Goal: Task Accomplishment & Management: Use online tool/utility

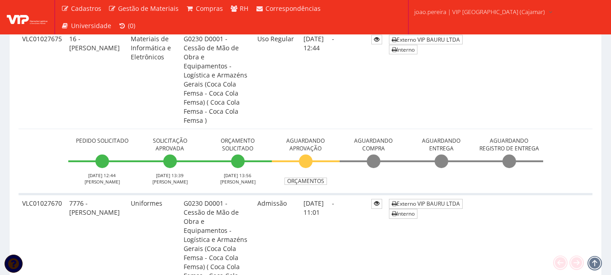
scroll to position [272, 0]
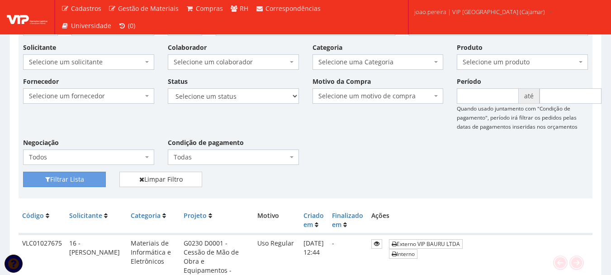
scroll to position [46, 0]
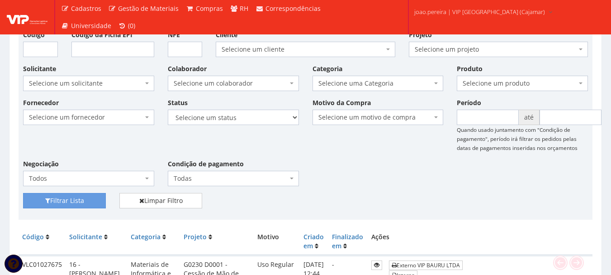
click at [375, 172] on div "Fornecedor Selecione um fornecedor ******** ******** 1000 MARCAS [GEOGRAPHIC_DA…" at bounding box center [305, 145] width 579 height 95
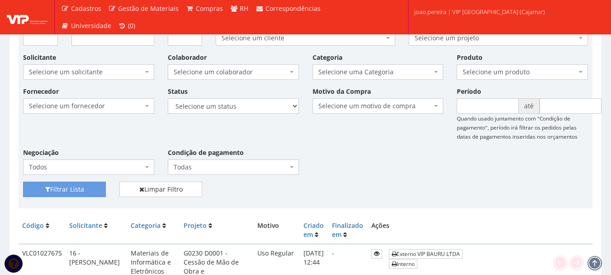
scroll to position [0, 0]
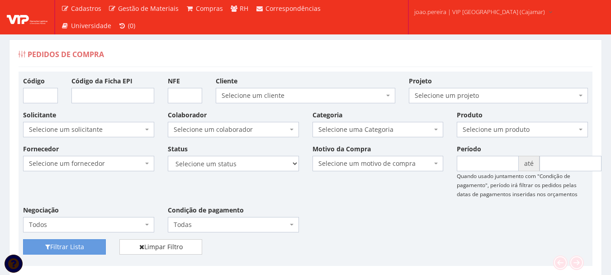
click at [362, 214] on div "Fornecedor Selecione um fornecedor ******** ******** 1000 MARCAS BRASIL 123 MIL…" at bounding box center [305, 191] width 579 height 95
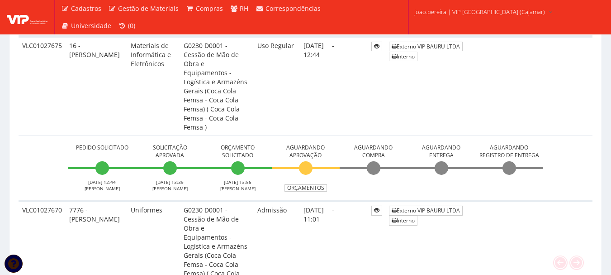
scroll to position [317, 0]
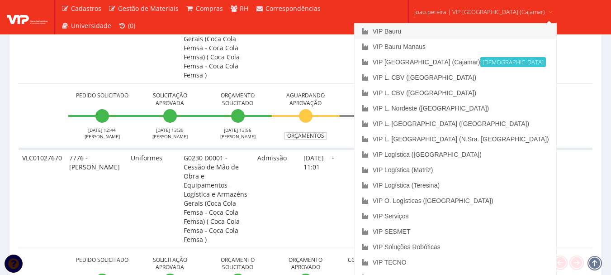
click at [445, 30] on link "VIP Bauru" at bounding box center [456, 31] width 202 height 15
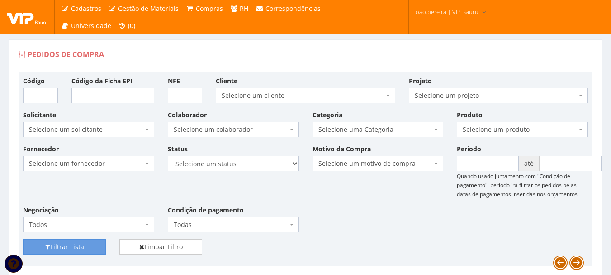
drag, startPoint x: 388, startPoint y: 205, endPoint x: 380, endPoint y: 205, distance: 8.2
click at [388, 205] on div "Fornecedor Selecione um fornecedor ******** ******** 1000 MARCAS [GEOGRAPHIC_DA…" at bounding box center [305, 191] width 579 height 95
click at [383, 244] on div "Filtrar Lista Limpar Filtro" at bounding box center [305, 250] width 579 height 22
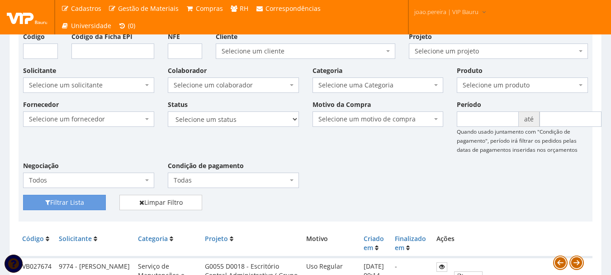
scroll to position [45, 0]
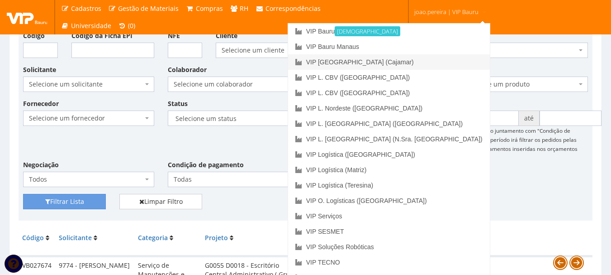
click at [429, 63] on link "VIP [GEOGRAPHIC_DATA] (Cajamar)" at bounding box center [389, 61] width 202 height 15
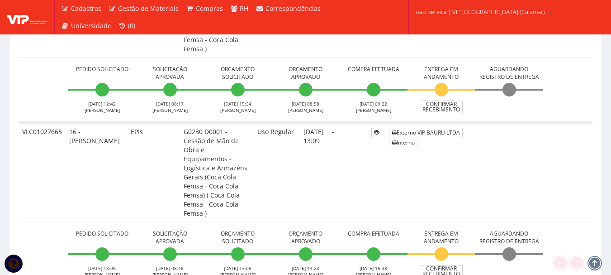
scroll to position [1177, 0]
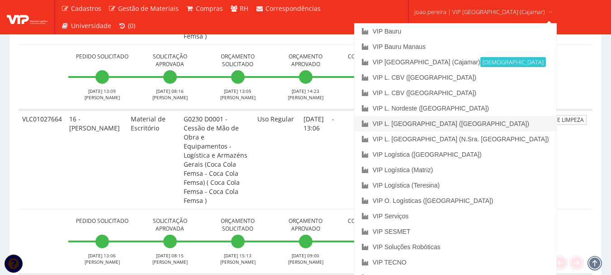
click at [448, 121] on link "VIP L. [GEOGRAPHIC_DATA] ([GEOGRAPHIC_DATA])" at bounding box center [456, 123] width 202 height 15
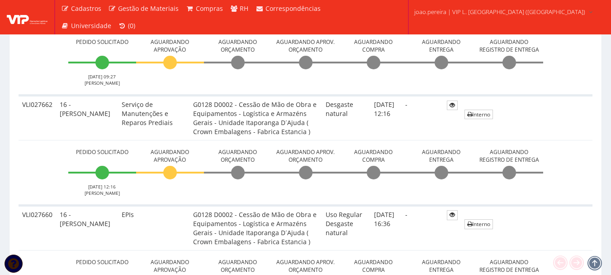
scroll to position [317, 0]
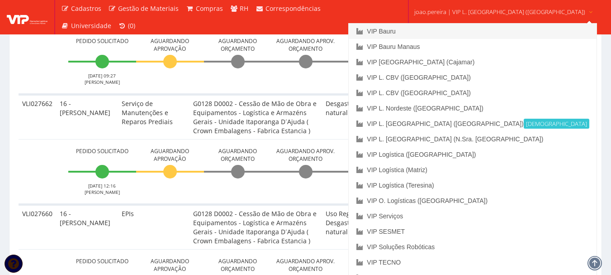
click at [445, 32] on link "VIP Bauru" at bounding box center [473, 31] width 248 height 15
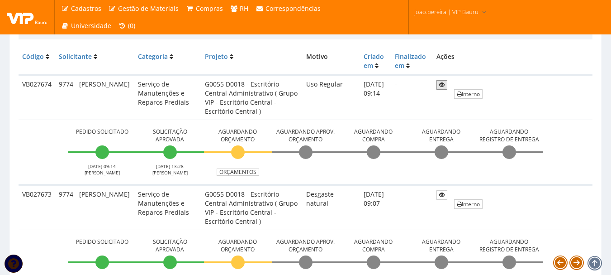
scroll to position [317, 0]
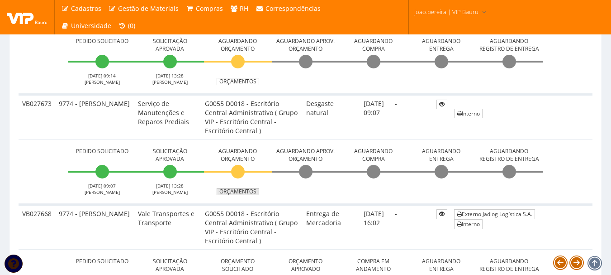
click at [248, 192] on link "Orçamentos" at bounding box center [238, 191] width 43 height 7
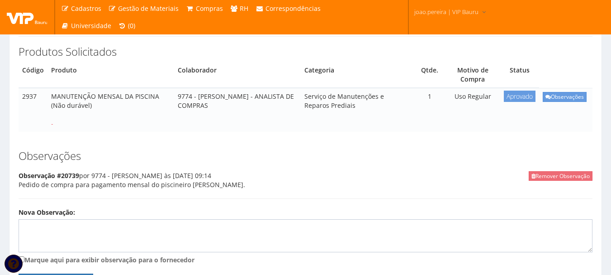
scroll to position [136, 0]
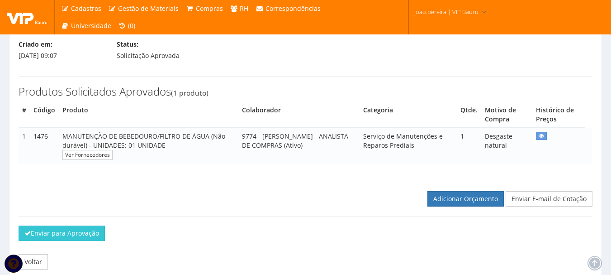
scroll to position [91, 0]
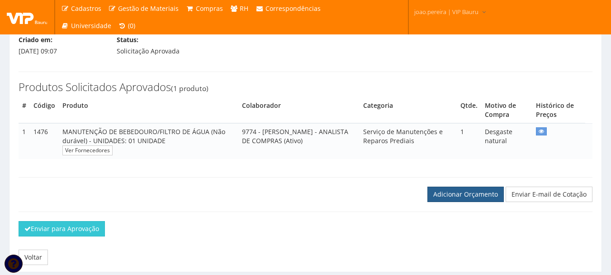
click at [464, 202] on link "Adicionar Orçamento" at bounding box center [466, 193] width 76 height 15
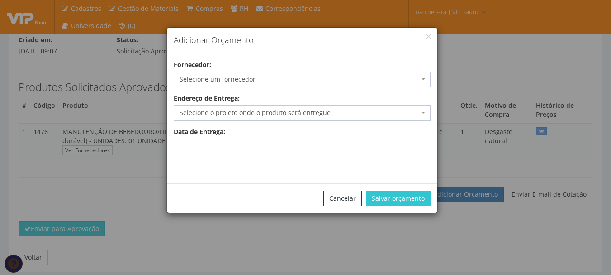
click at [290, 82] on span "Selecione um fornecedor" at bounding box center [300, 79] width 240 height 9
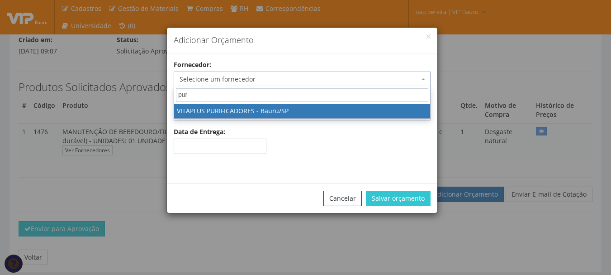
type input "pur"
select select "1879"
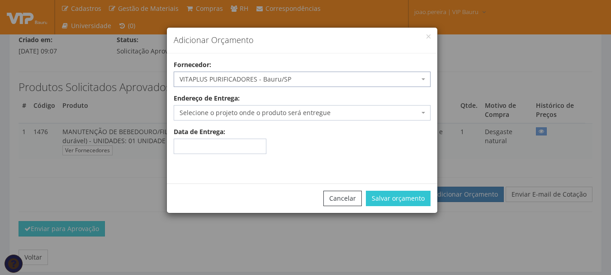
click at [399, 112] on span "Selecione o projeto onde o produto será entregue" at bounding box center [300, 112] width 240 height 9
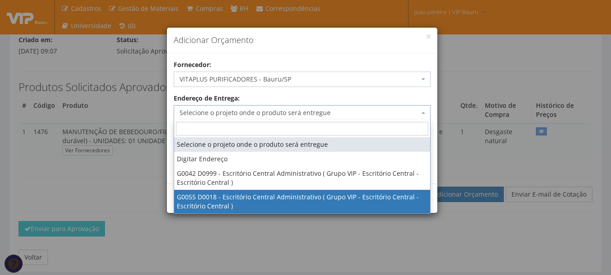
select select "55"
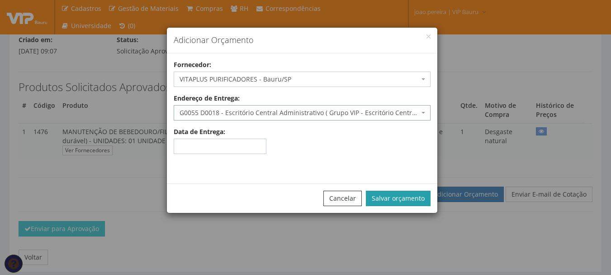
click at [410, 197] on button "Salvar orçamento" at bounding box center [398, 198] width 65 height 15
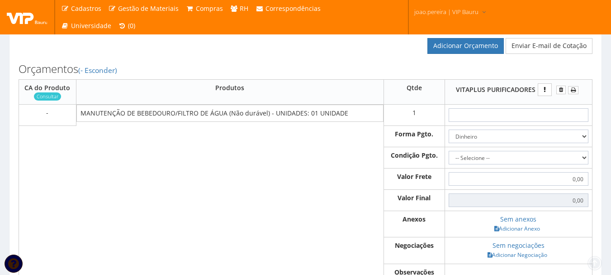
scroll to position [272, 0]
click at [522, 121] on input "text" at bounding box center [519, 115] width 140 height 14
type input "7"
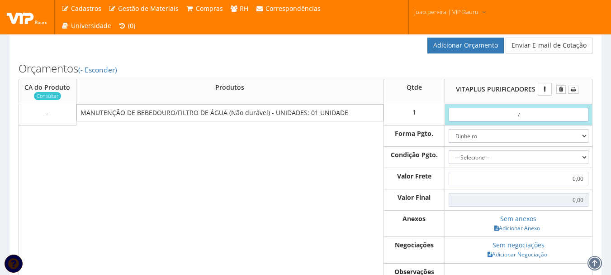
type input "7,00"
type input "79"
type input "79,00"
type input "7,90"
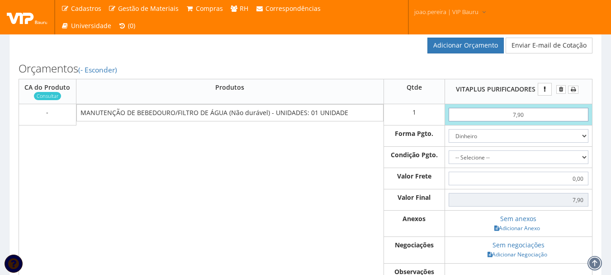
type input "79,00"
click at [584, 143] on select "Dinheiro Boleto Bancário Depósito Transferência Bancária Cartão de Crédito Cart…" at bounding box center [519, 136] width 140 height 14
select select "1"
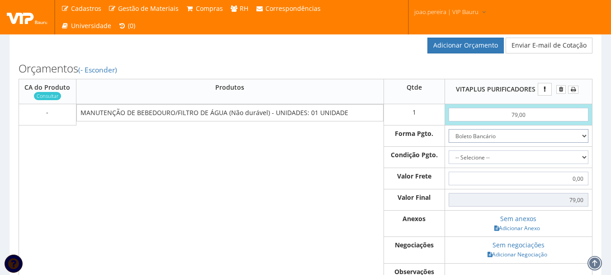
click at [449, 138] on select "Dinheiro Boleto Bancário Depósito Transferência Bancária Cartão de Crédito Cart…" at bounding box center [519, 136] width 140 height 14
click at [584, 164] on select "-- Selecione -- À vista 7 dias 10 dias" at bounding box center [519, 157] width 140 height 14
select select "15"
click at [449, 159] on select "-- Selecione -- À vista 7 dias 10 dias" at bounding box center [519, 157] width 140 height 14
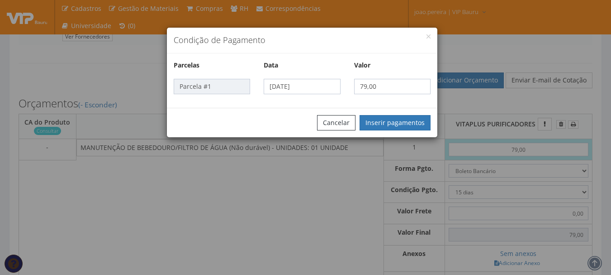
scroll to position [226, 0]
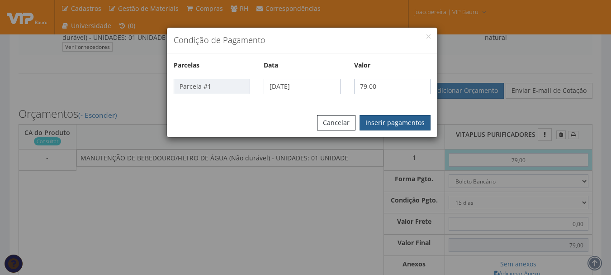
click at [400, 119] on button "Inserir pagamentos" at bounding box center [395, 122] width 71 height 15
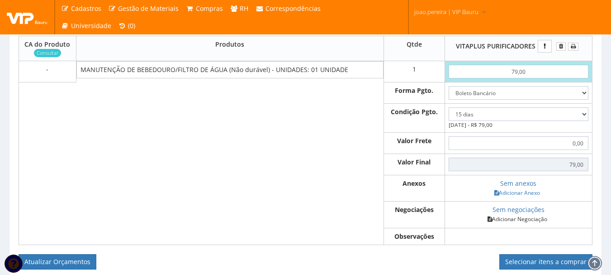
scroll to position [362, 0]
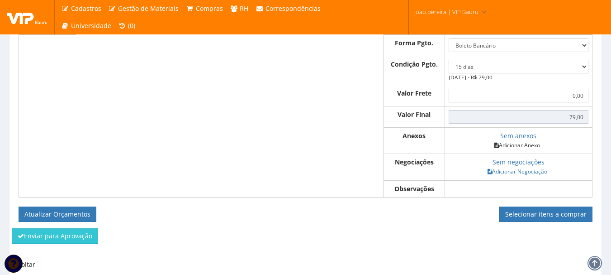
click at [528, 150] on link "Adicionar Anexo" at bounding box center [517, 145] width 51 height 10
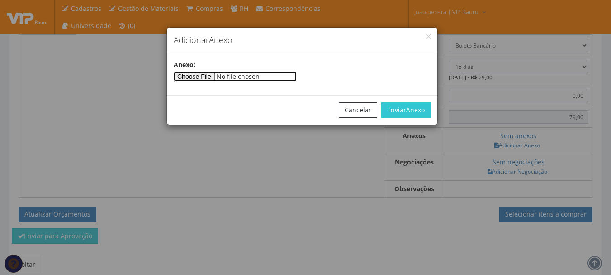
click at [201, 72] on input"] "file" at bounding box center [235, 77] width 123 height 10
type input"] "C:\fakepath\BEBEDOURO VITAPLUS.jpg"
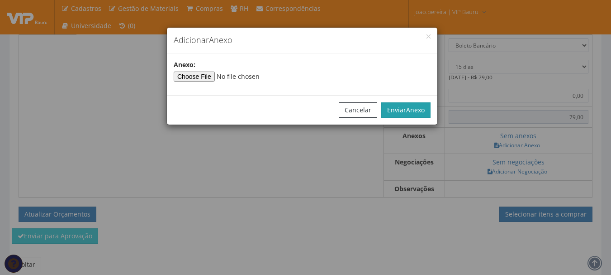
click at [424, 107] on span "Anexo" at bounding box center [415, 109] width 19 height 9
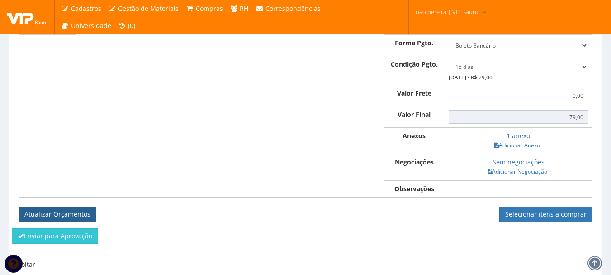
click at [50, 221] on button "Atualizar Orçamentos" at bounding box center [58, 213] width 78 height 15
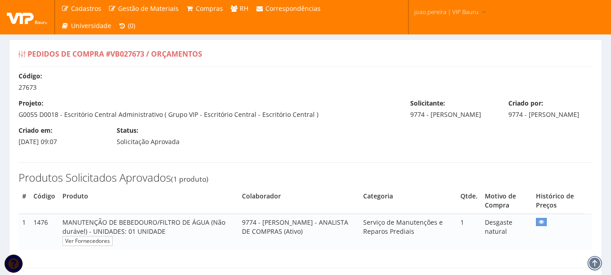
select select "15"
